Goal: Task Accomplishment & Management: Use online tool/utility

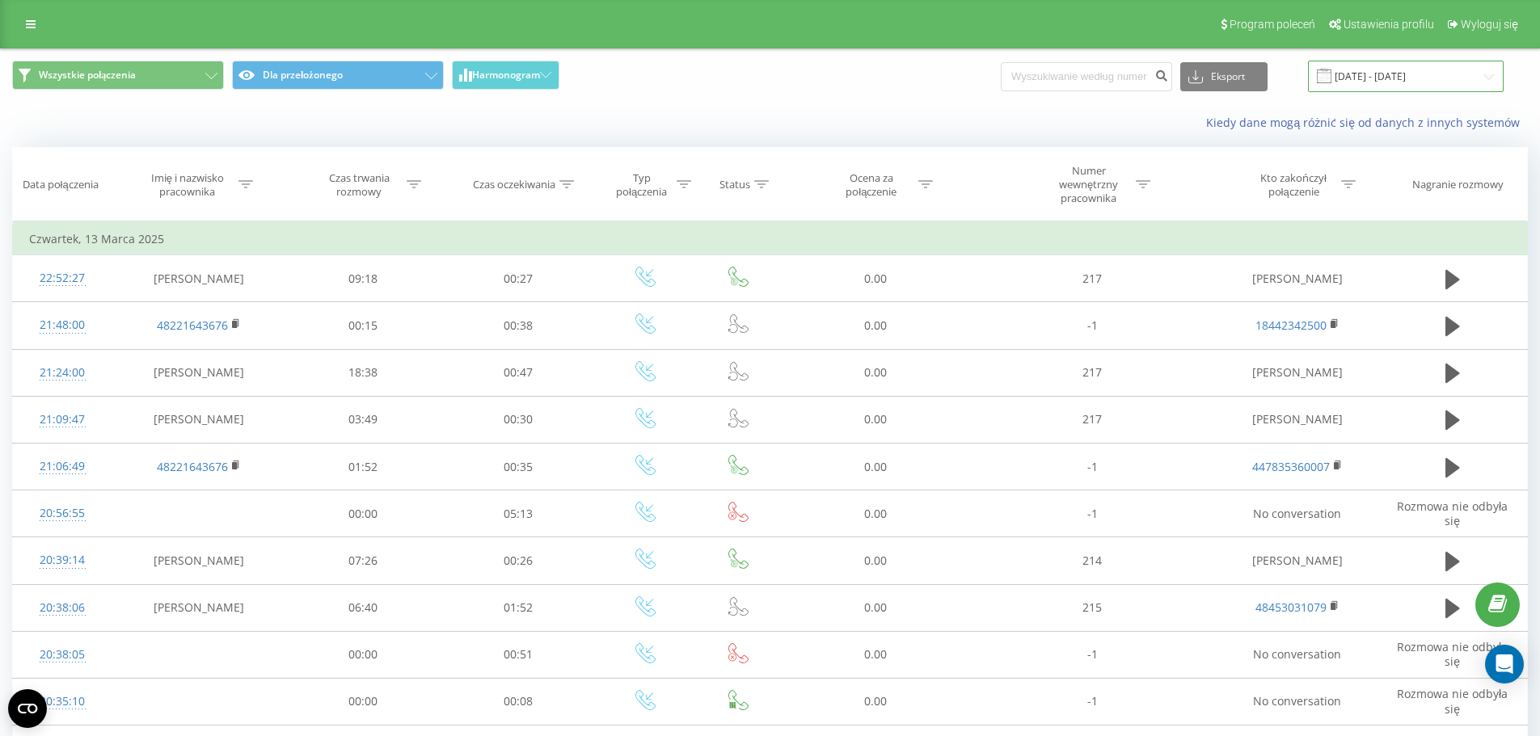
click at [1374, 85] on input "[DATE] - [DATE]" at bounding box center [1406, 77] width 196 height 32
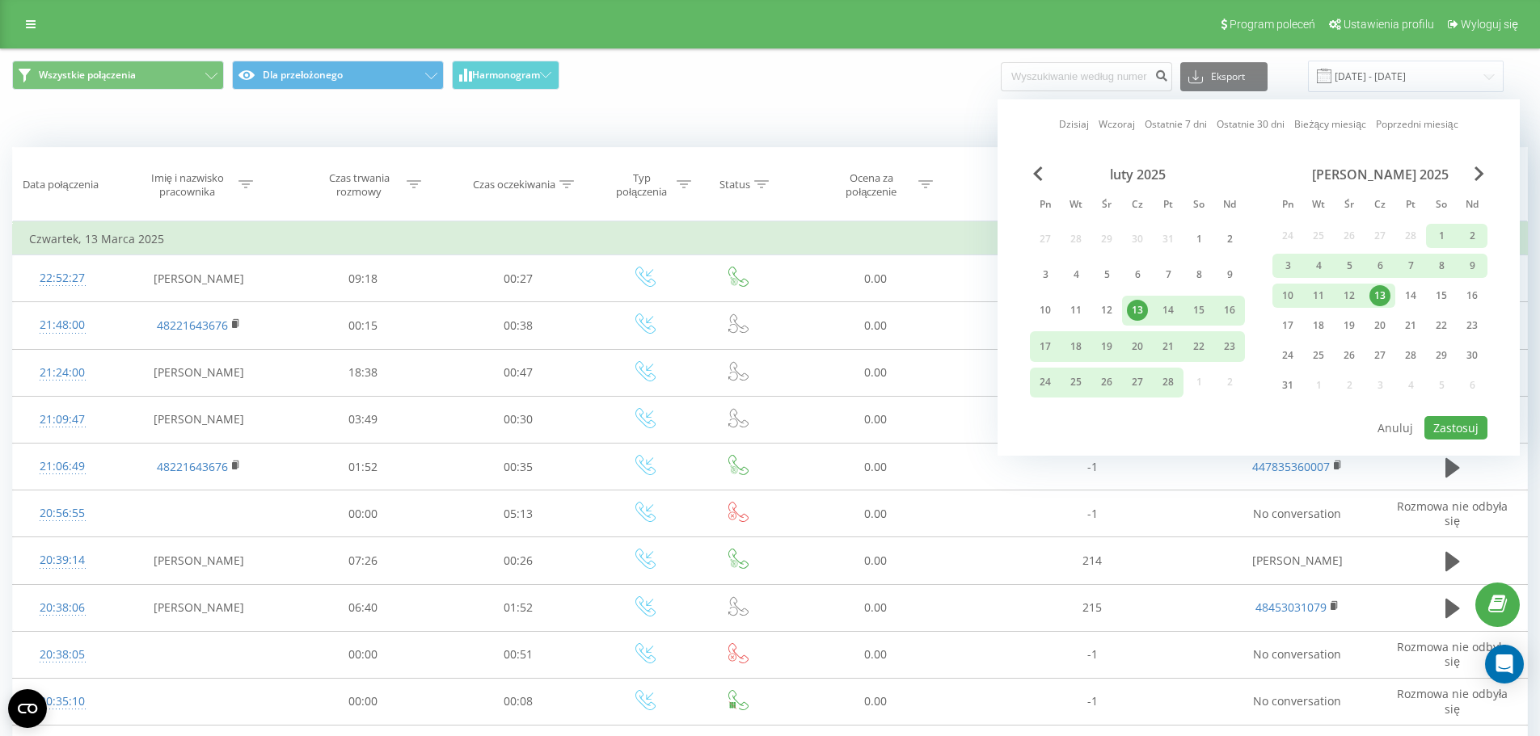
click at [1472, 179] on div "[PERSON_NAME] 2025" at bounding box center [1379, 175] width 215 height 16
click at [1475, 175] on span "Next Month" at bounding box center [1479, 174] width 10 height 15
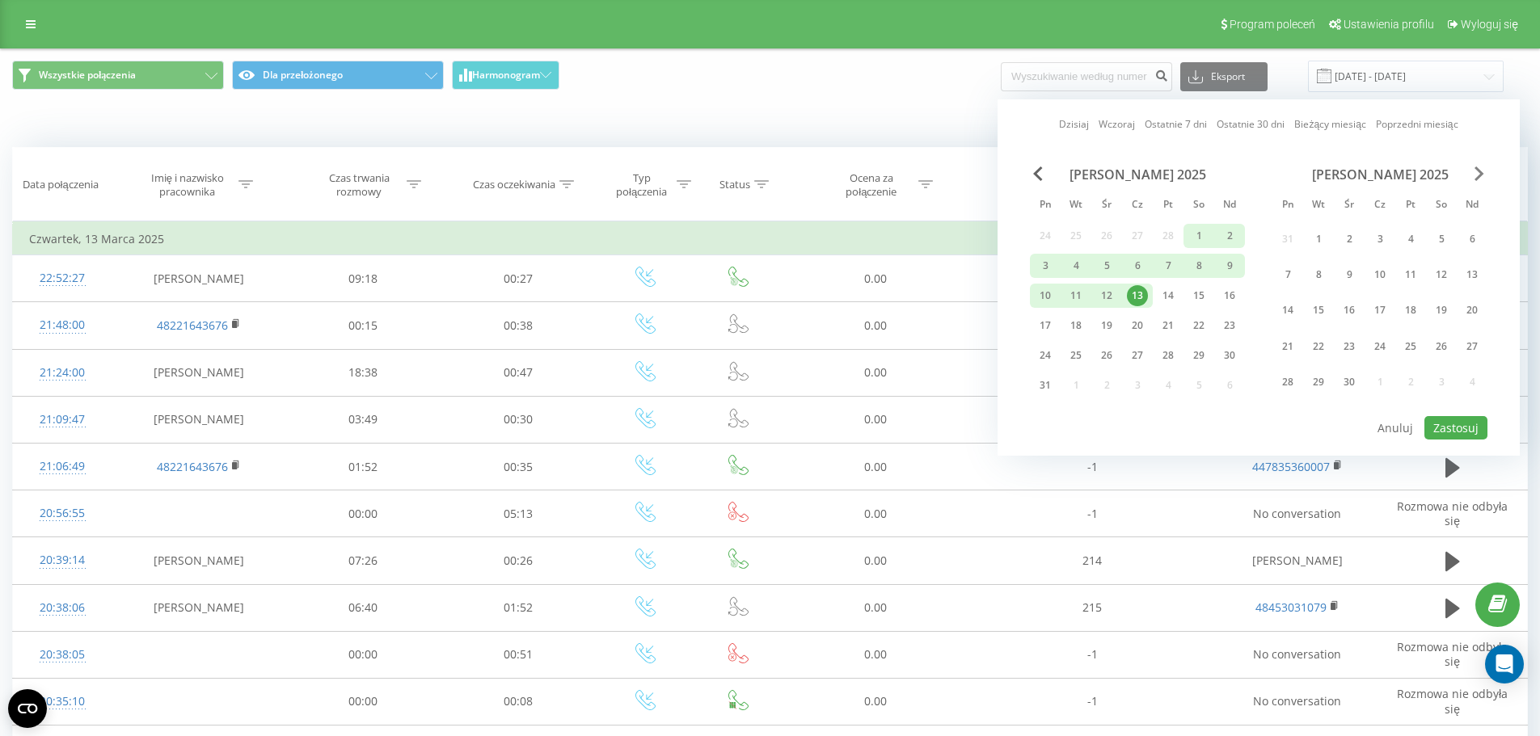
click at [1475, 175] on span "Next Month" at bounding box center [1479, 174] width 10 height 15
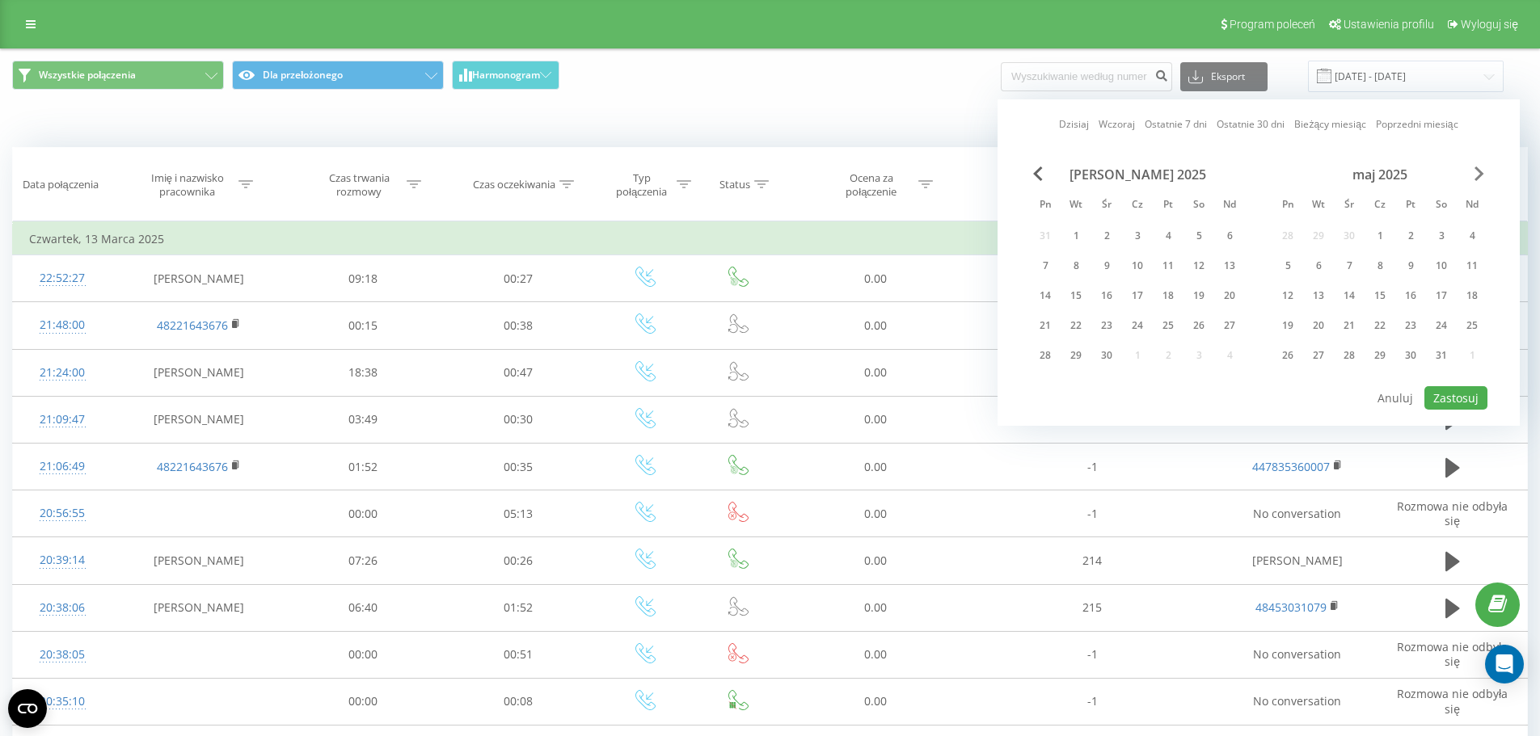
click at [1475, 174] on span "Next Month" at bounding box center [1479, 174] width 10 height 15
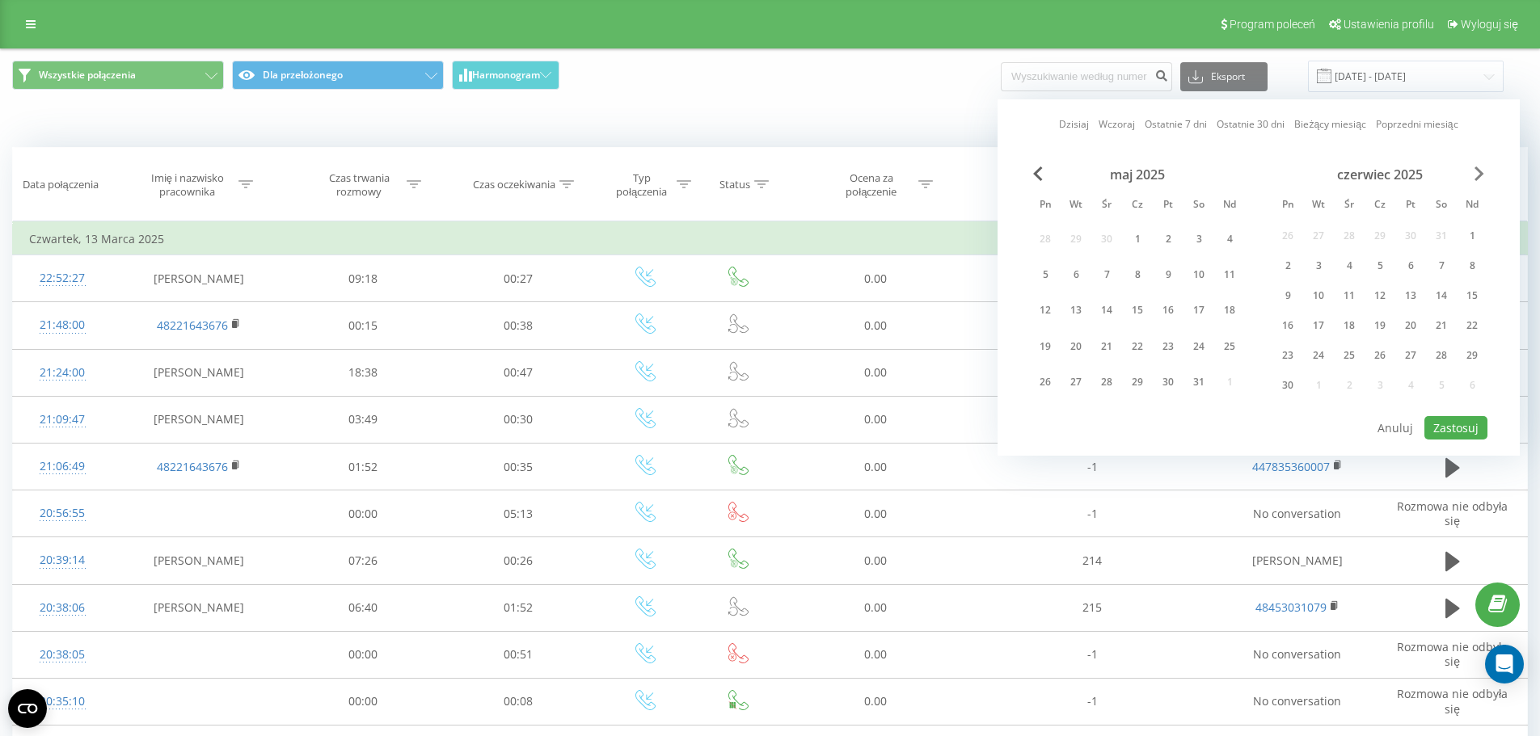
click at [1475, 174] on span "Next Month" at bounding box center [1479, 174] width 10 height 15
click at [1323, 237] on div "1" at bounding box center [1318, 239] width 21 height 21
click at [1375, 378] on div "31" at bounding box center [1379, 382] width 21 height 21
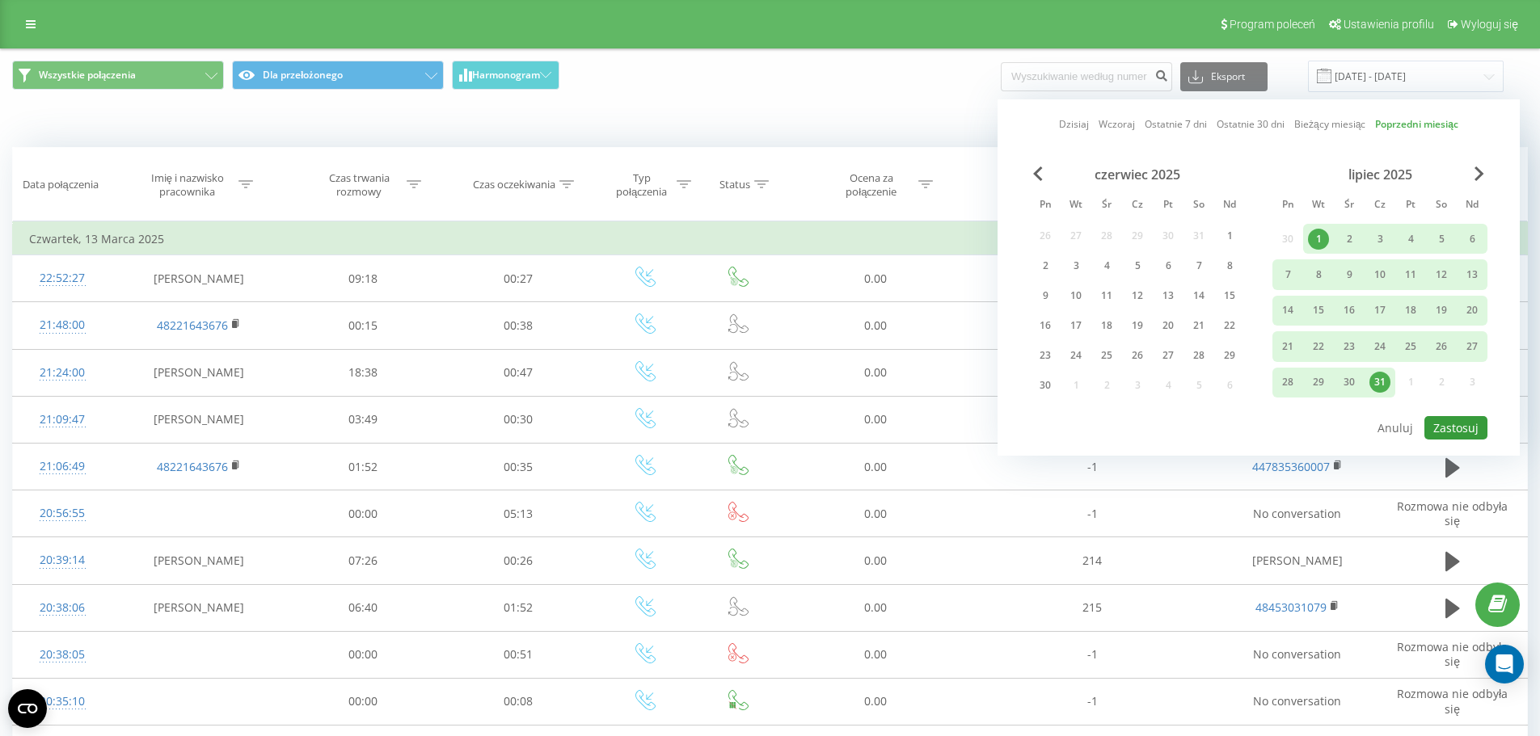
click at [1464, 426] on button "Zastosuj" at bounding box center [1455, 427] width 63 height 23
type input "[DATE] - [DATE]"
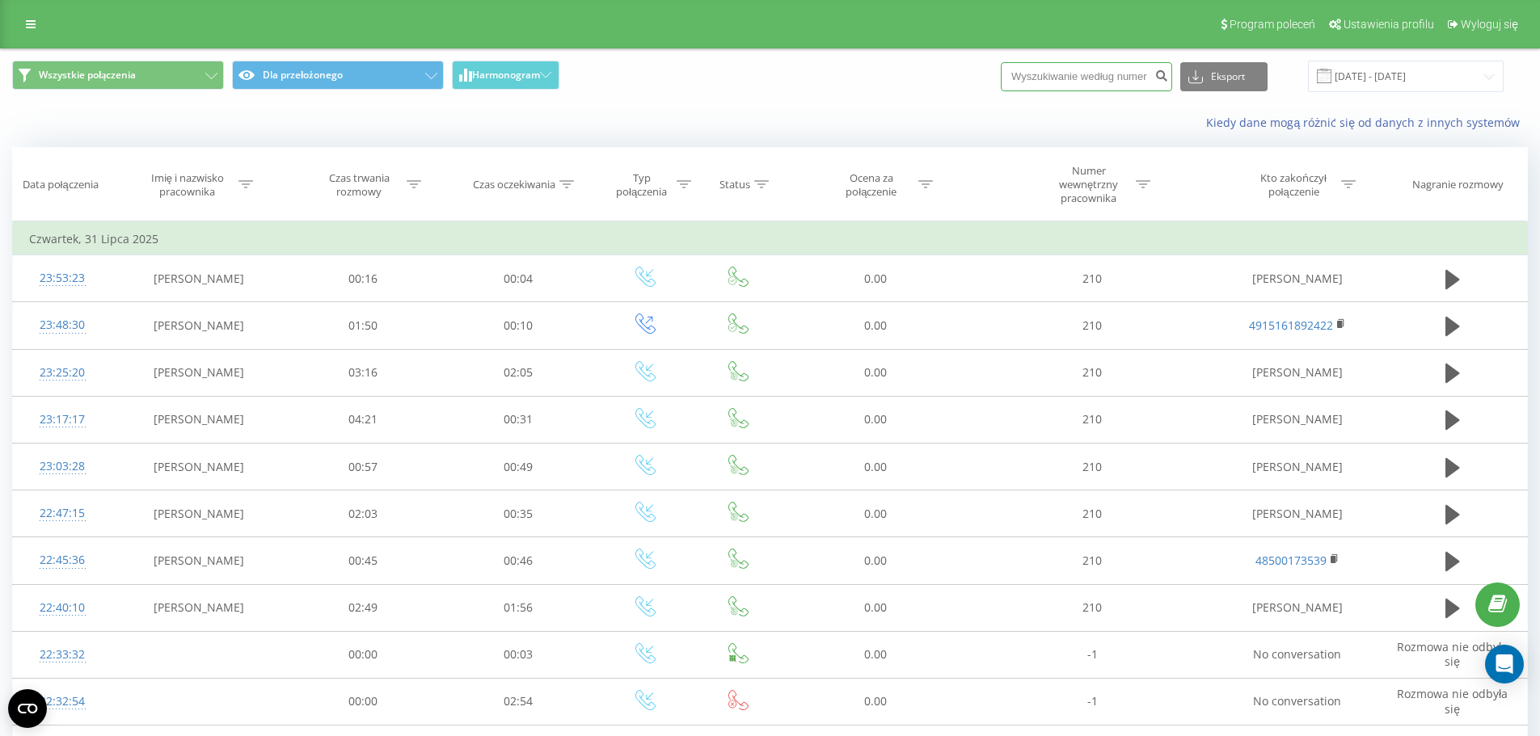
click at [1063, 78] on input at bounding box center [1086, 76] width 171 height 29
click at [1090, 73] on input at bounding box center [1086, 76] width 171 height 29
paste input "0680825401"
type input "0680825401"
click at [1168, 78] on icon "submit" at bounding box center [1161, 74] width 14 height 10
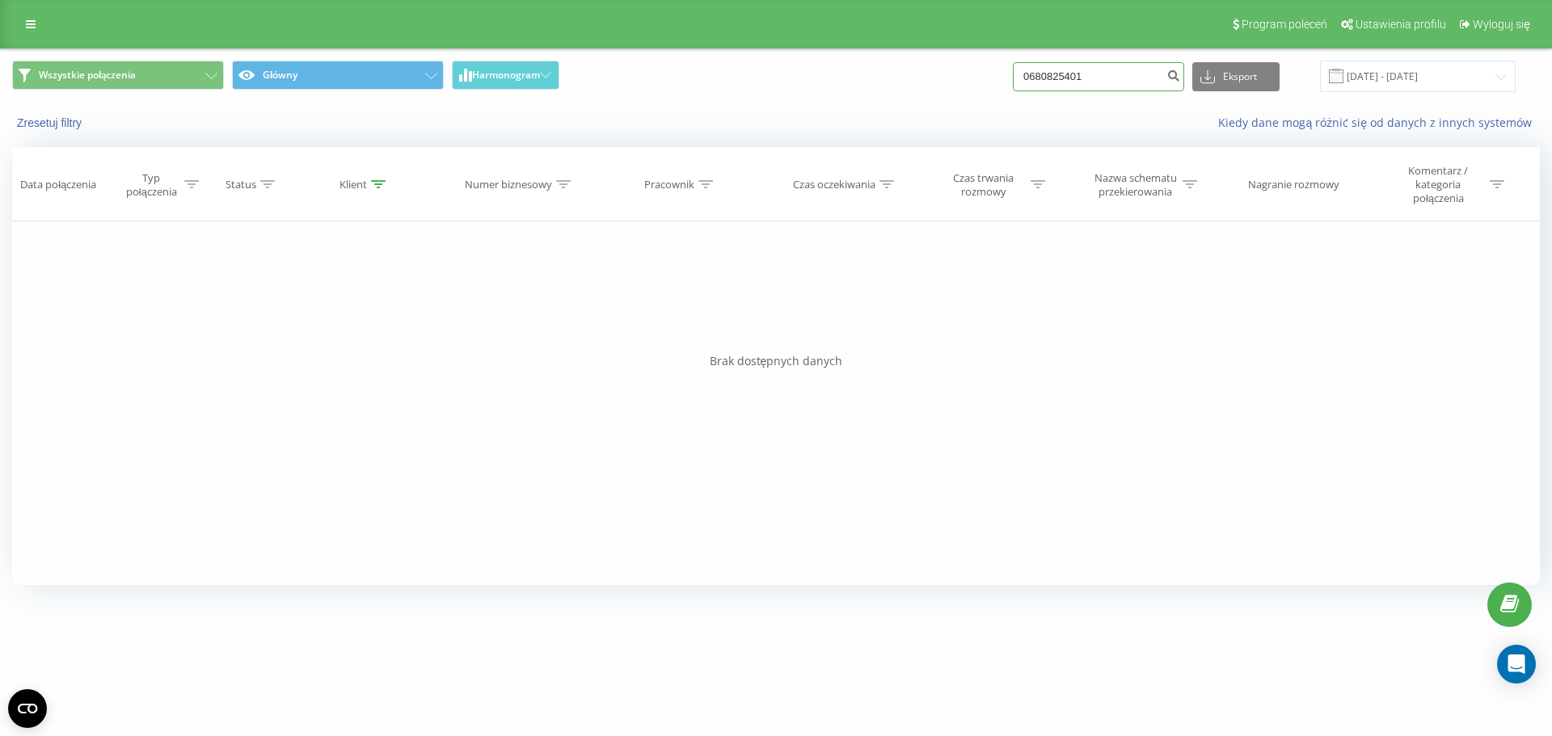
click at [1048, 76] on input "0680825401" at bounding box center [1098, 76] width 171 height 29
click at [1047, 76] on input "0680825401" at bounding box center [1098, 76] width 171 height 29
type input "680825401"
click at [1184, 85] on button "submit" at bounding box center [1173, 76] width 22 height 29
